Goal: Browse casually

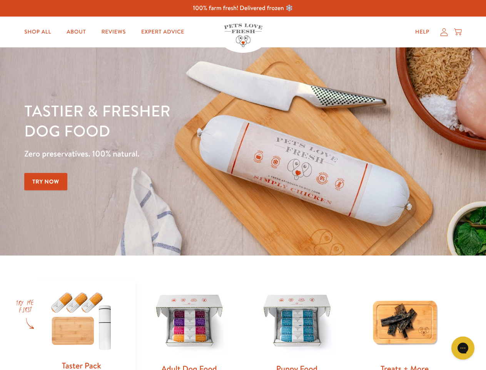
click at [243, 185] on div "Tastier & fresher dog food Zero preservatives. 100% natural. Try Now" at bounding box center [170, 151] width 292 height 102
click at [463, 348] on icon "Gorgias live chat" at bounding box center [462, 347] width 7 height 7
